Goal: Information Seeking & Learning: Learn about a topic

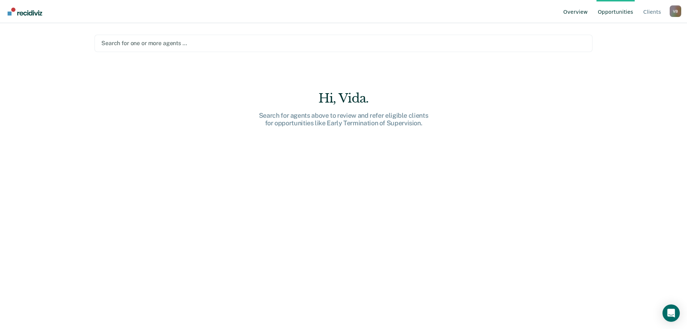
click at [590, 13] on link "Overview" at bounding box center [575, 11] width 27 height 23
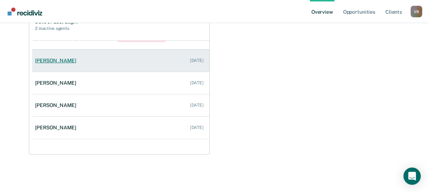
scroll to position [72, 0]
